Goal: Task Accomplishment & Management: Manage account settings

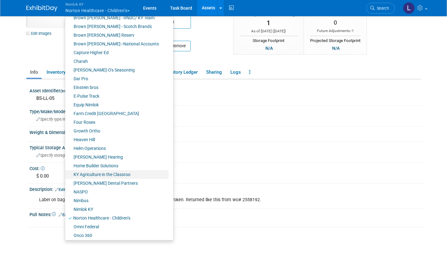
scroll to position [112, 0]
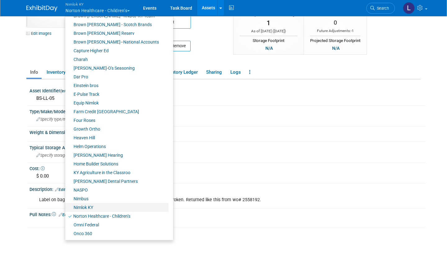
click at [92, 233] on link "Onco 360" at bounding box center [116, 233] width 103 height 9
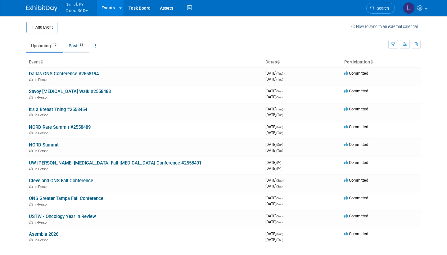
drag, startPoint x: 0, startPoint y: 0, endPoint x: 77, endPoint y: 44, distance: 88.8
click at [77, 44] on link "Past 35" at bounding box center [76, 46] width 25 height 12
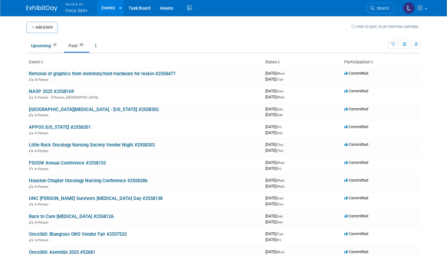
click at [74, 126] on link "APPOS [US_STATE] #2558301" at bounding box center [60, 127] width 62 height 6
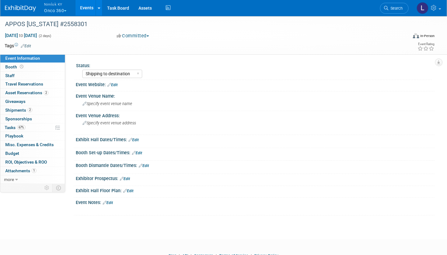
select select "Shipping to destination"
click at [36, 92] on span "Asset Reservations 2" at bounding box center [26, 92] width 43 height 5
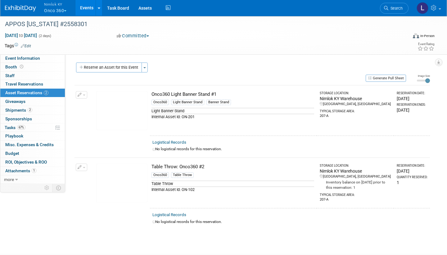
click at [172, 141] on link "Logistical Records" at bounding box center [170, 142] width 34 height 5
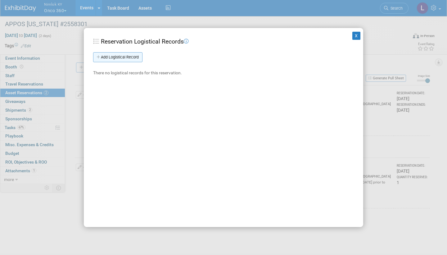
drag, startPoint x: 0, startPoint y: 0, endPoint x: 133, endPoint y: 57, distance: 144.9
click at [133, 57] on link "Add Logistical Record" at bounding box center [117, 57] width 49 height 10
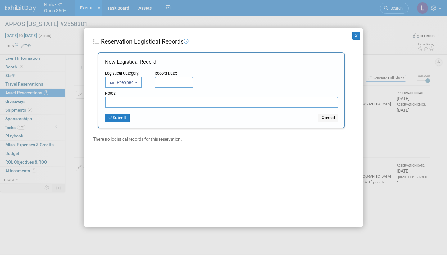
click at [136, 81] on button "Prepped" at bounding box center [123, 82] width 37 height 11
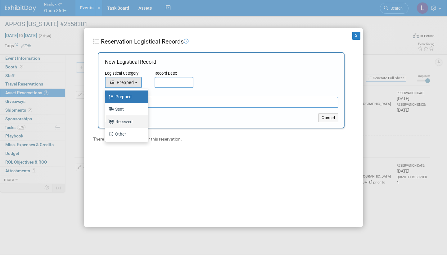
click at [132, 119] on label "Received" at bounding box center [125, 122] width 34 height 10
click at [106, 119] on input "Received" at bounding box center [104, 121] width 4 height 4
select select "3"
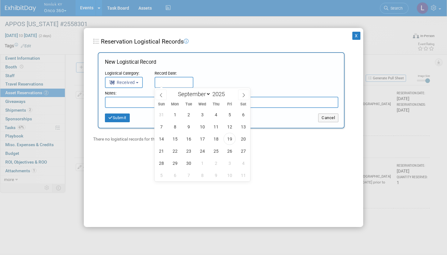
click at [168, 78] on input "text" at bounding box center [174, 82] width 39 height 11
click at [228, 140] on span "19" at bounding box center [230, 139] width 12 height 12
type input "Sep 19, 2025"
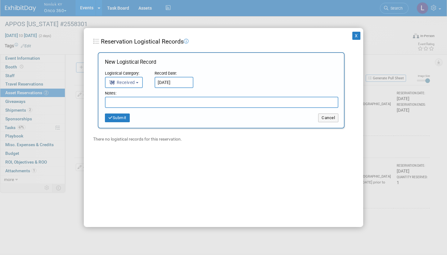
click at [138, 101] on input "text" at bounding box center [222, 102] width 234 height 11
type input "Received in good condition"
click at [123, 116] on button "Submit" at bounding box center [117, 117] width 25 height 9
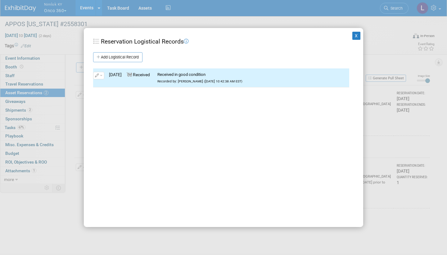
click at [357, 35] on button "X" at bounding box center [357, 36] width 8 height 8
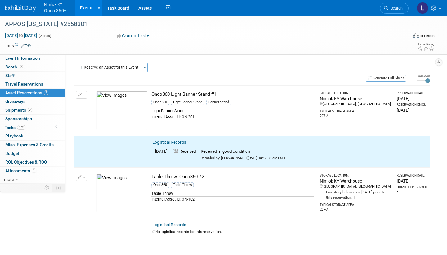
click at [84, 94] on span "button" at bounding box center [84, 94] width 2 height 1
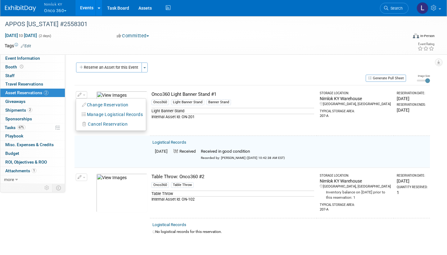
click at [114, 103] on button "Change Reservation" at bounding box center [105, 105] width 53 height 8
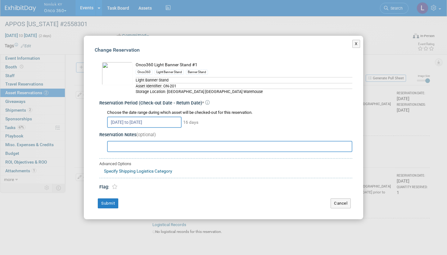
click at [356, 46] on button "X" at bounding box center [357, 44] width 8 height 8
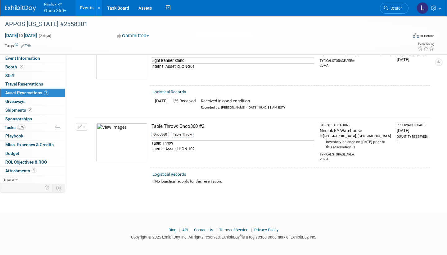
scroll to position [50, 0]
click at [82, 126] on button "button" at bounding box center [81, 126] width 11 height 7
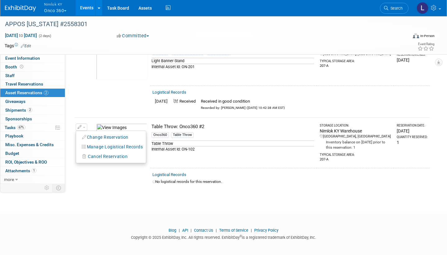
click at [100, 137] on button "Change Reservation" at bounding box center [105, 137] width 53 height 8
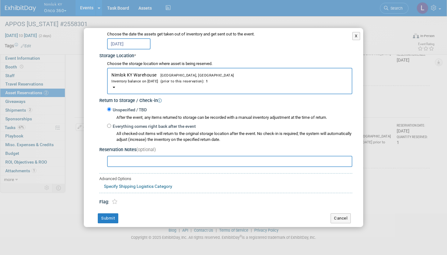
scroll to position [87, 0]
click at [108, 124] on input "Everything comes right back after the event" at bounding box center [109, 126] width 4 height 4
radio input "true"
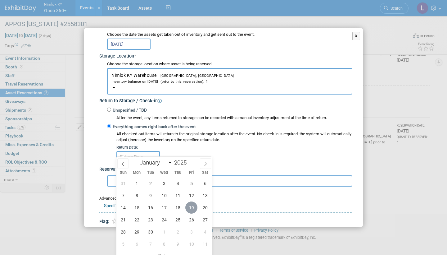
click at [192, 205] on span "19" at bounding box center [192, 207] width 12 height 12
type input "Sep 19, 2025"
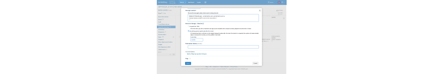
scroll to position [106, 0]
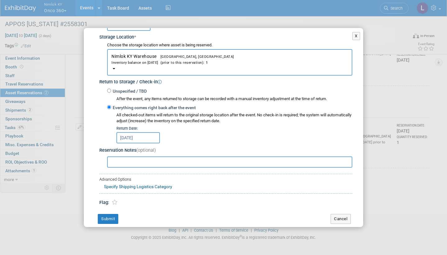
click at [112, 214] on button "Submit" at bounding box center [108, 219] width 21 height 10
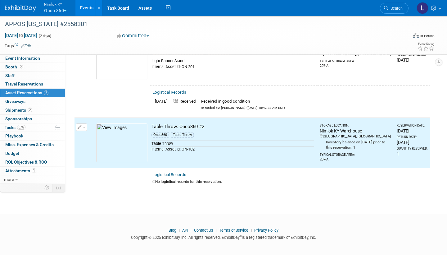
click at [177, 172] on link "Logistical Records" at bounding box center [170, 174] width 34 height 5
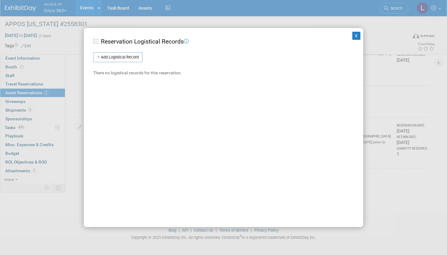
click at [128, 54] on link "Add Logistical Record" at bounding box center [117, 57] width 49 height 10
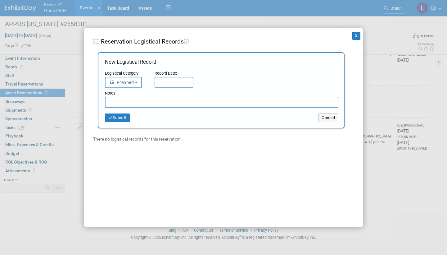
click at [139, 80] on button "Prepped" at bounding box center [123, 82] width 37 height 11
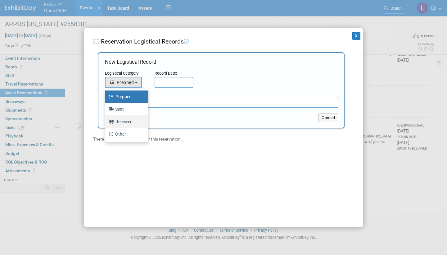
click at [130, 121] on label "Received" at bounding box center [125, 122] width 34 height 10
click at [106, 121] on input "Received" at bounding box center [104, 121] width 4 height 4
select select "3"
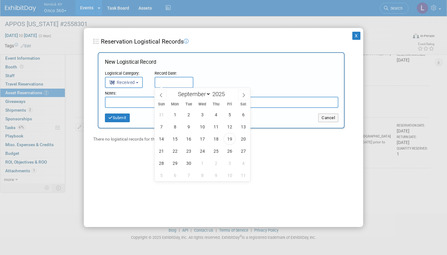
drag, startPoint x: 130, startPoint y: 121, endPoint x: 171, endPoint y: 79, distance: 58.7
click at [171, 79] on input "text" at bounding box center [174, 82] width 39 height 11
click at [232, 137] on span "19" at bounding box center [230, 139] width 12 height 12
type input "Sep 19, 2025"
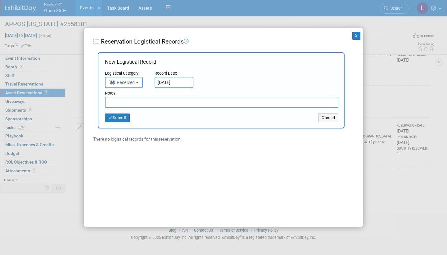
click at [151, 100] on input "text" at bounding box center [222, 102] width 234 height 11
paste input "Damage: Table throw has a circle on the backside that needs to be dry cleaned, …"
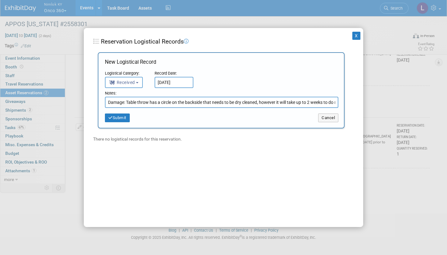
type input "Damage: Table throw has a circle on the backside that needs to be dry cleaned, …"
click at [126, 118] on button "Submit" at bounding box center [117, 117] width 25 height 9
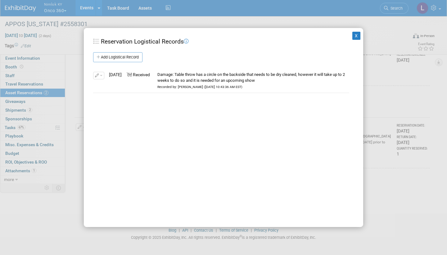
click at [356, 36] on button "X" at bounding box center [357, 36] width 8 height 8
